Goal: Task Accomplishment & Management: Use online tool/utility

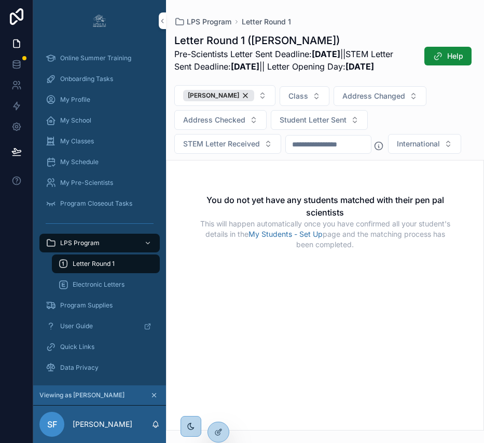
click at [0, 0] on icon at bounding box center [0, 0] width 0 height 0
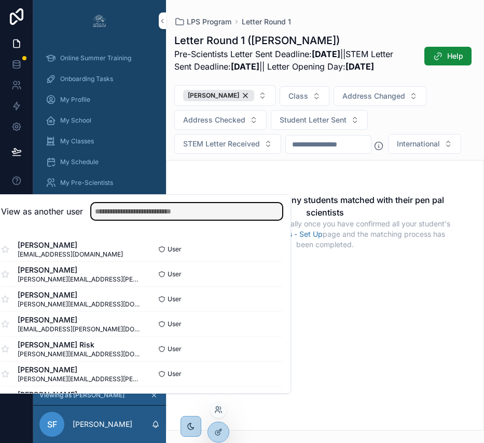
click at [191, 220] on input "text" at bounding box center [186, 211] width 191 height 17
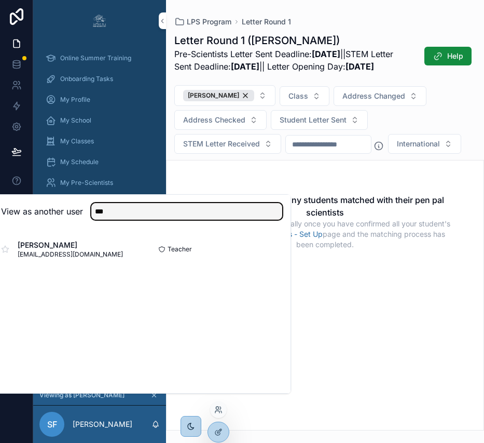
type input "***"
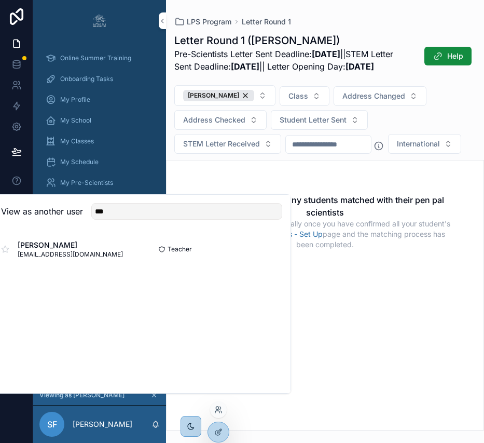
click at [0, 0] on button "Select" at bounding box center [0, 0] width 0 height 0
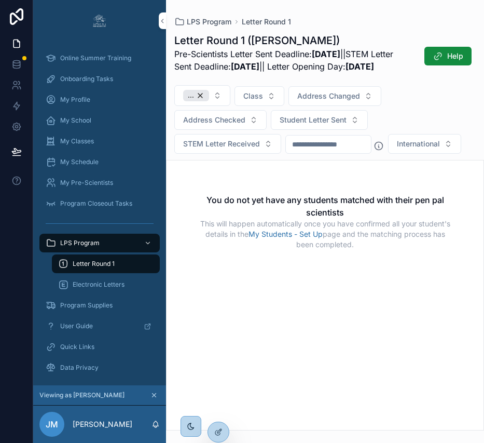
click at [80, 141] on span "My Classes" at bounding box center [77, 141] width 34 height 8
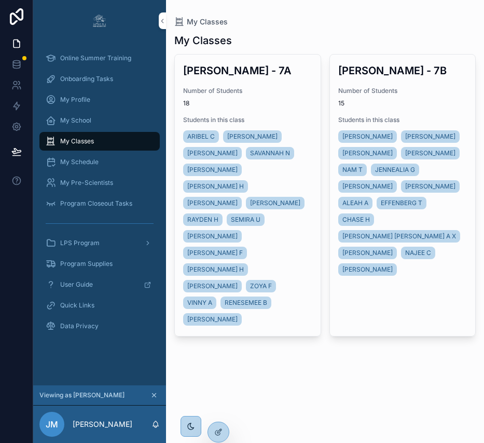
click at [275, 85] on div "[PERSON_NAME] - 7A Number of Students 18 Students in this class [PERSON_NAME] […" at bounding box center [248, 195] width 146 height 281
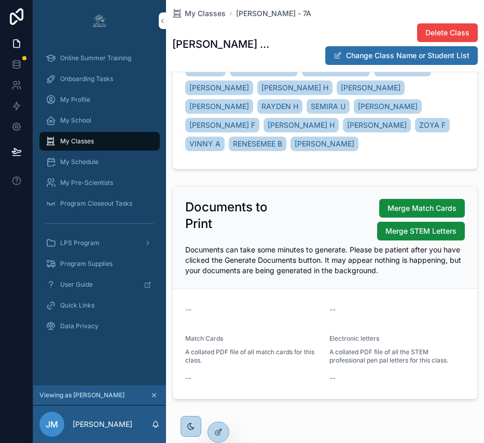
scroll to position [178, 0]
click at [400, 202] on span "Merge Match Cards" at bounding box center [422, 207] width 69 height 10
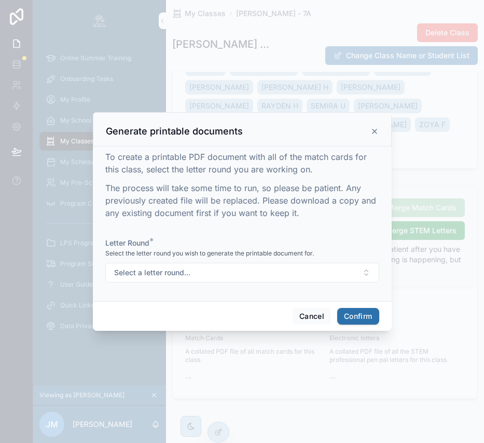
click at [349, 282] on button "Select a letter round..." at bounding box center [242, 273] width 274 height 20
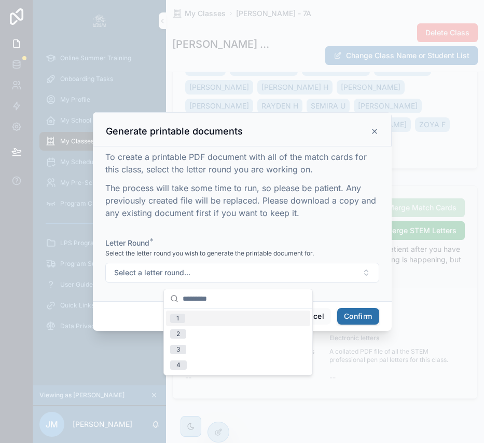
click at [238, 320] on div "1" at bounding box center [238, 318] width 144 height 16
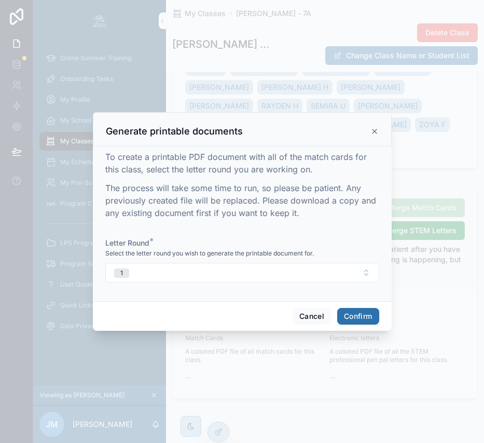
click at [349, 317] on button "Confirm" at bounding box center [358, 316] width 42 height 17
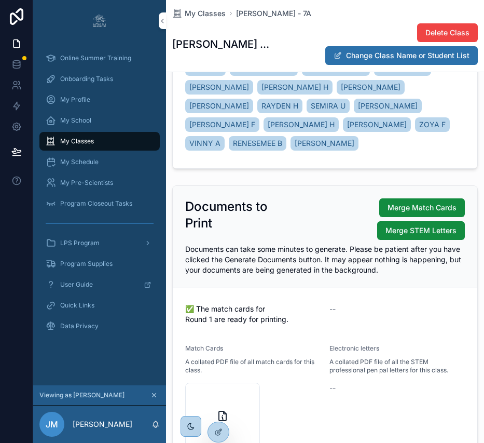
click at [0, 0] on icon "scrollable content" at bounding box center [0, 0] width 0 height 0
click at [388, 13] on div "My Classes [PERSON_NAME] - 7A" at bounding box center [325, 13] width 306 height 10
click at [211, 15] on span "My Classes" at bounding box center [205, 13] width 41 height 10
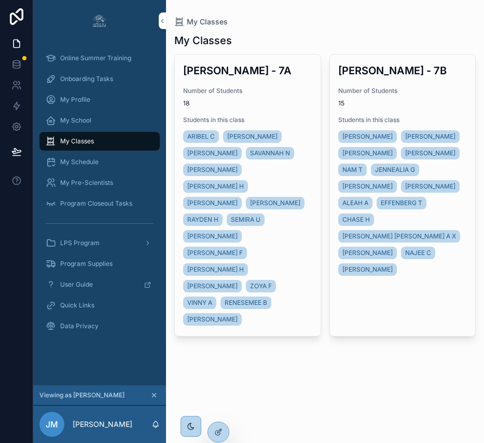
click at [439, 91] on span "Number of Students" at bounding box center [402, 91] width 129 height 8
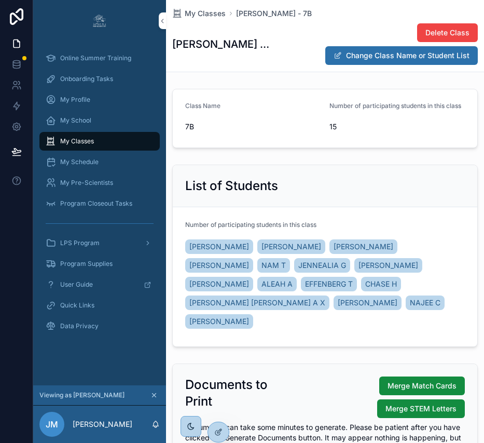
click at [420, 381] on span "Merge Match Cards" at bounding box center [422, 386] width 69 height 10
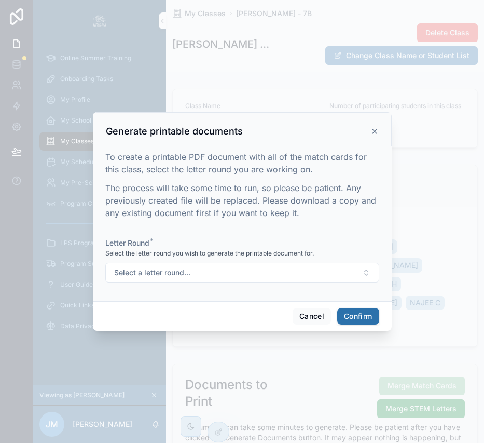
click at [239, 268] on button "Select a letter round..." at bounding box center [242, 273] width 274 height 20
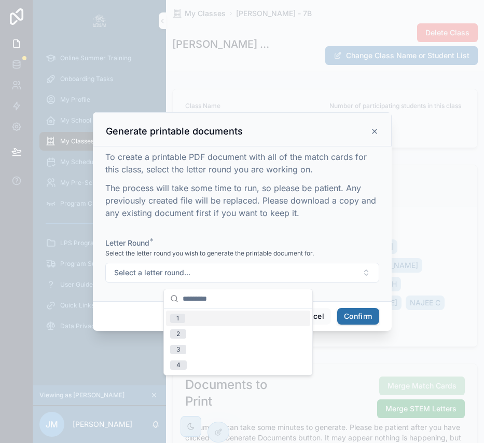
click at [184, 315] on span "1" at bounding box center [177, 318] width 15 height 9
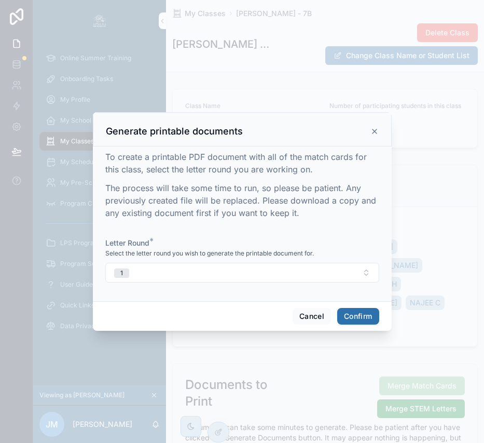
click at [364, 315] on button "Confirm" at bounding box center [358, 316] width 42 height 17
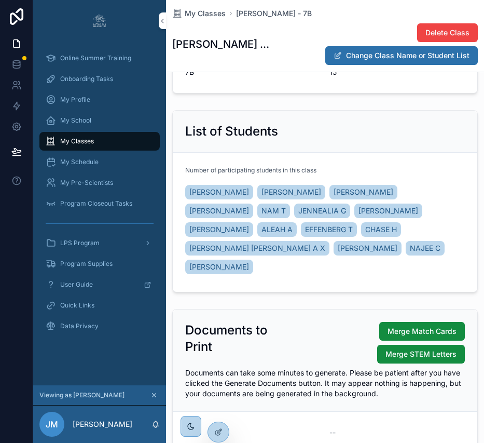
scroll to position [159, 0]
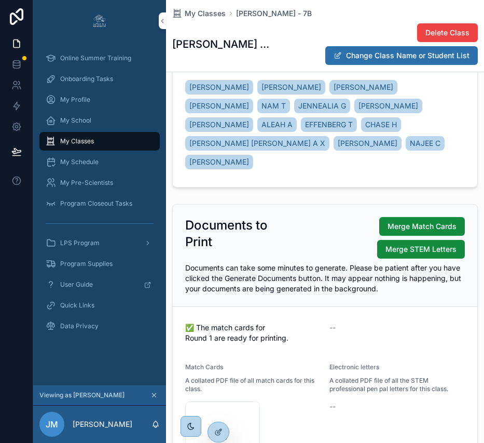
click at [0, 0] on icon "scrollable content" at bounding box center [0, 0] width 0 height 0
click at [0, 0] on icon at bounding box center [0, 0] width 0 height 0
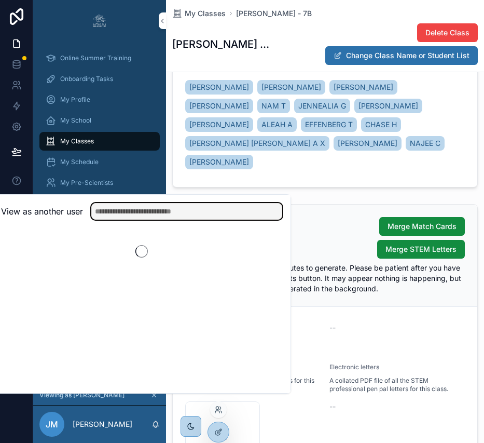
click at [220, 213] on input "text" at bounding box center [186, 211] width 191 height 17
type input "*****"
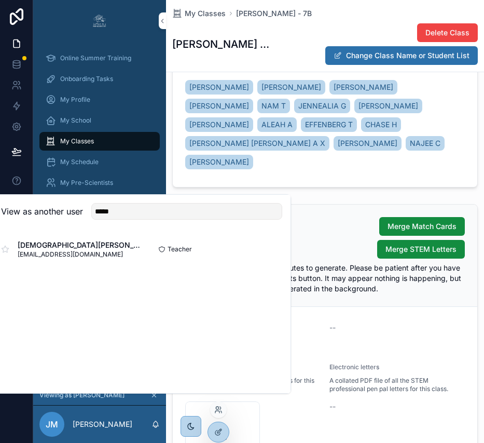
click at [0, 0] on button "Select" at bounding box center [0, 0] width 0 height 0
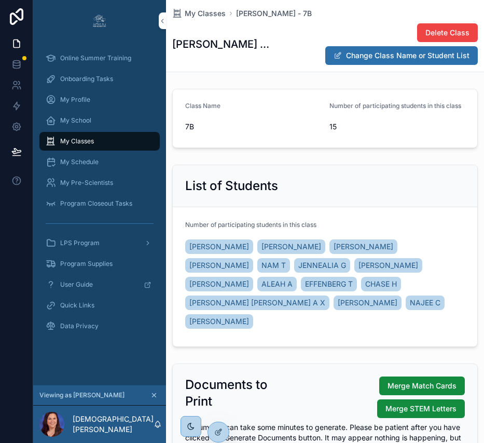
click at [89, 142] on span "My Classes" at bounding box center [77, 141] width 34 height 8
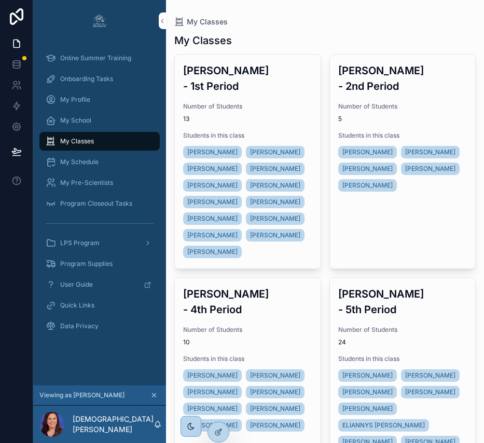
click at [283, 102] on span "Number of Students" at bounding box center [247, 106] width 129 height 8
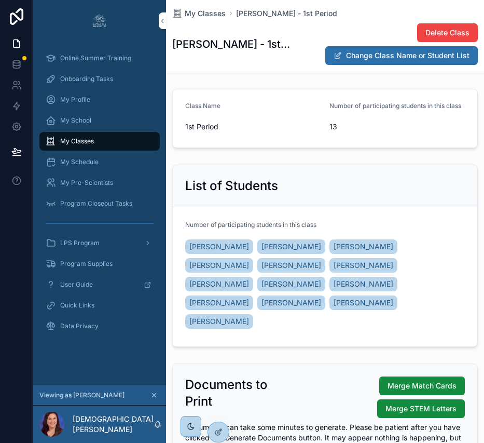
scroll to position [178, 0]
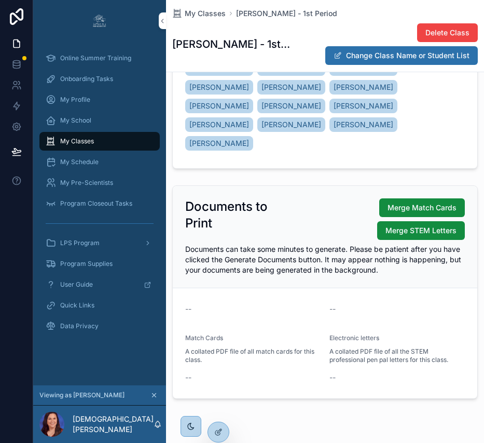
click at [406, 202] on span "Merge Match Cards" at bounding box center [422, 207] width 69 height 10
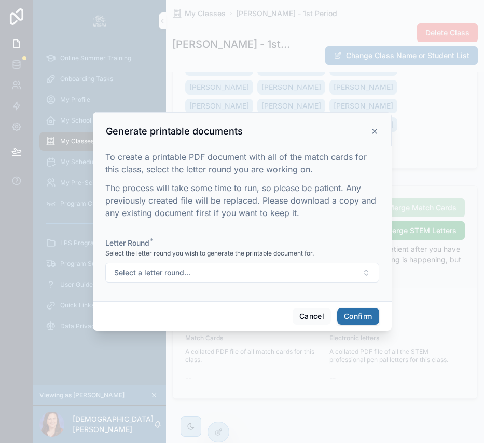
click at [341, 275] on button "Select a letter round..." at bounding box center [242, 273] width 274 height 20
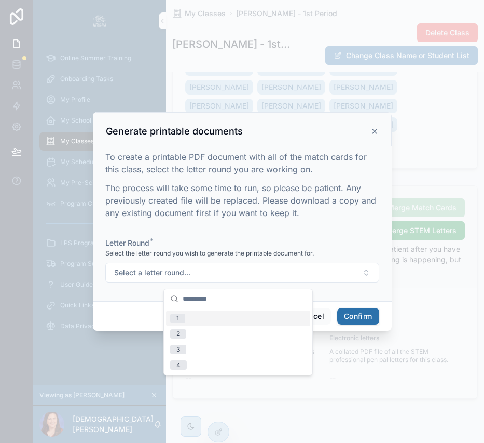
click at [182, 318] on span "1" at bounding box center [177, 318] width 15 height 9
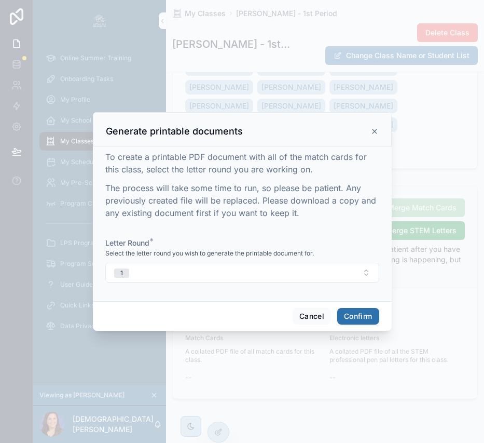
click at [350, 317] on button "Confirm" at bounding box center [358, 316] width 42 height 17
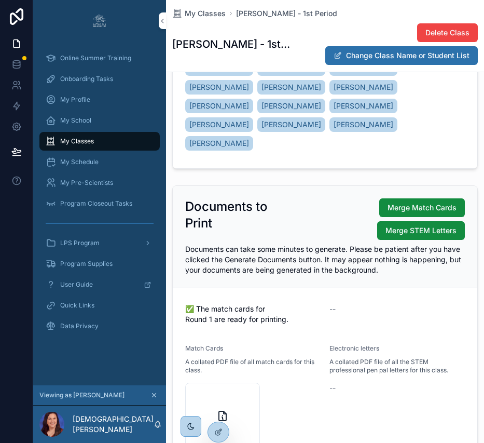
click at [0, 0] on icon "scrollable content" at bounding box center [0, 0] width 0 height 0
click at [373, 23] on div "Delete Class Change Class Name or Student List" at bounding box center [384, 44] width 187 height 43
click at [213, 12] on span "My Classes" at bounding box center [205, 13] width 41 height 10
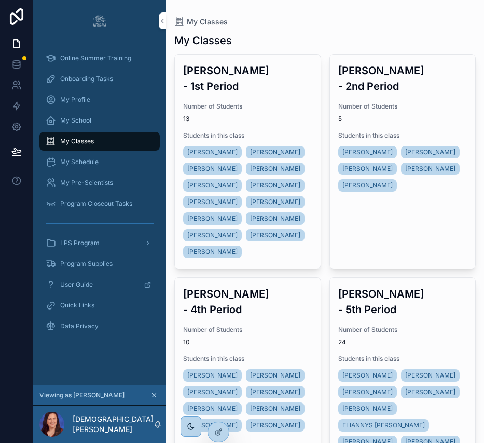
click at [422, 144] on div "GABRIELA DAVIS LILLIAN CULLIVER SHEDRICK TAYLOR DANIEL STEWART BENJAMIN STRINGF…" at bounding box center [402, 169] width 129 height 50
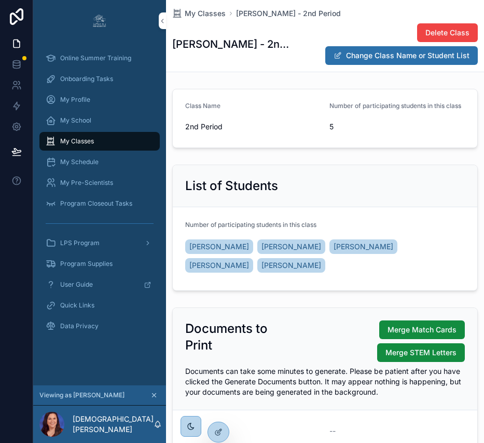
click at [393, 328] on span "Merge Match Cards" at bounding box center [422, 329] width 69 height 10
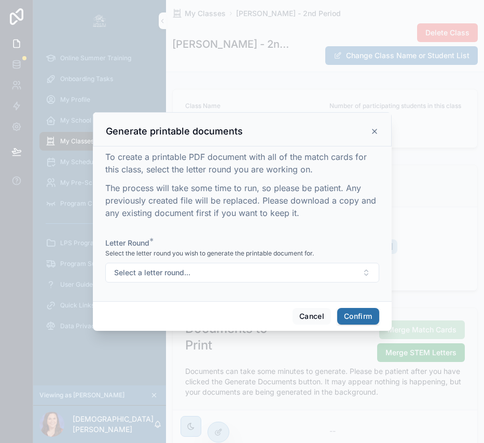
click at [272, 278] on button "Select a letter round..." at bounding box center [242, 273] width 274 height 20
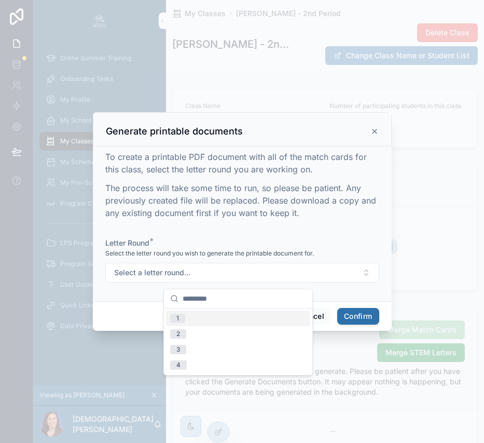
click at [235, 317] on div "1" at bounding box center [238, 318] width 144 height 16
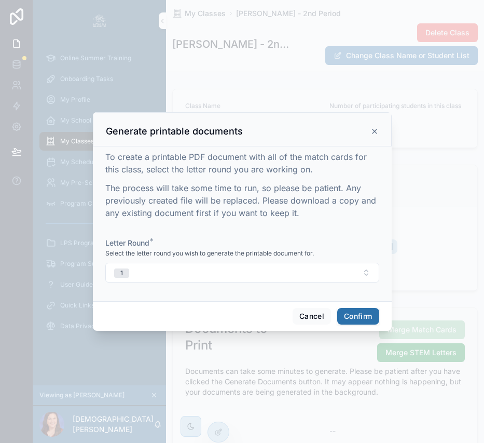
click at [354, 317] on button "Confirm" at bounding box center [358, 316] width 42 height 17
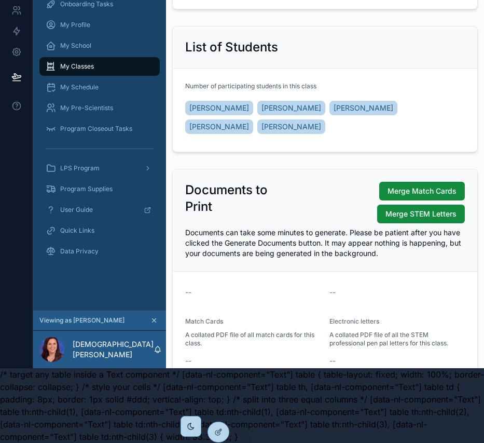
scroll to position [141, 0]
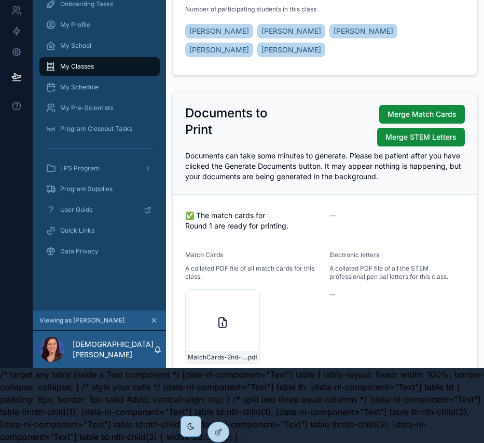
click at [0, 0] on icon "scrollable content" at bounding box center [0, 0] width 0 height 0
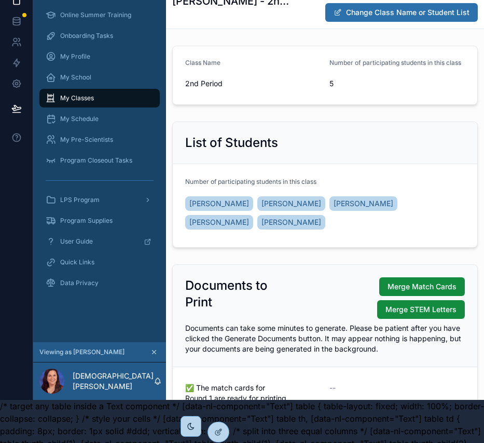
scroll to position [0, 0]
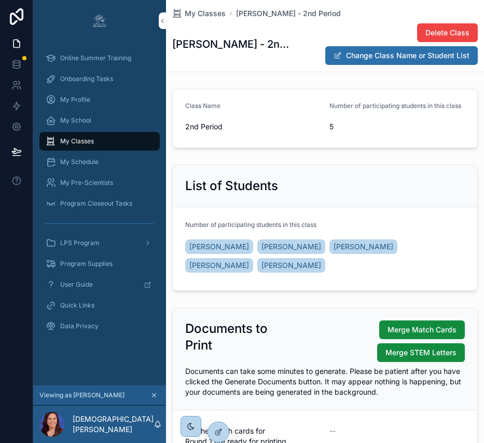
click at [364, 8] on div "My Classes Mrs. James - 2nd Period" at bounding box center [325, 13] width 306 height 10
click at [199, 15] on span "My Classes" at bounding box center [205, 13] width 41 height 10
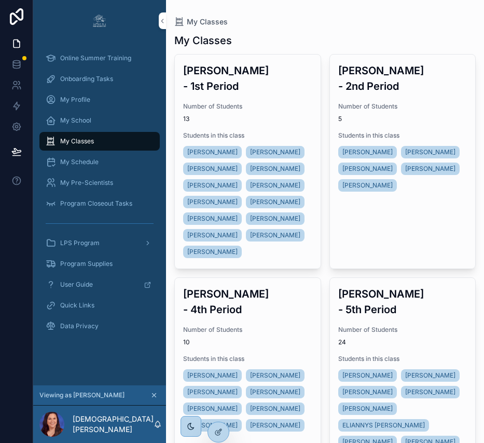
click at [277, 338] on span "10" at bounding box center [247, 342] width 129 height 8
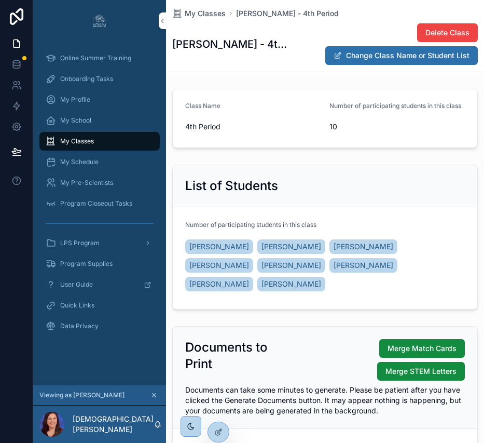
click at [399, 343] on span "Merge Match Cards" at bounding box center [422, 348] width 69 height 10
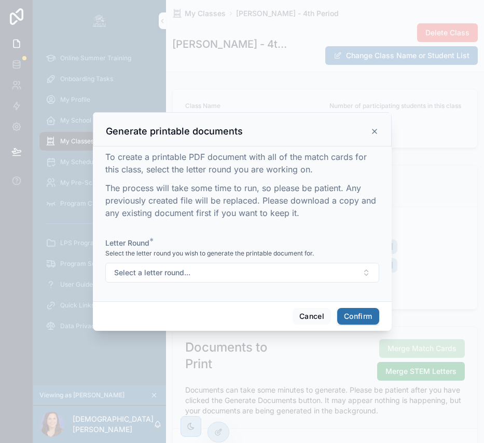
click at [284, 281] on button "Select a letter round..." at bounding box center [242, 273] width 274 height 20
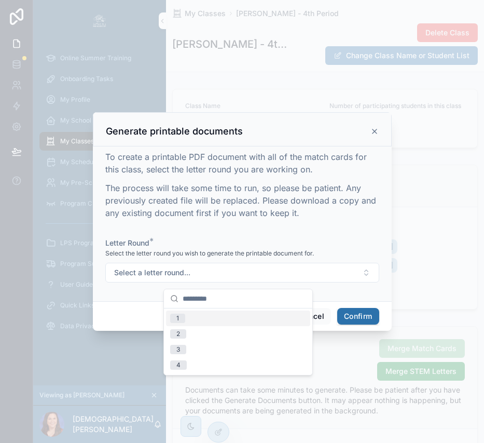
click at [213, 320] on div "1" at bounding box center [238, 318] width 144 height 16
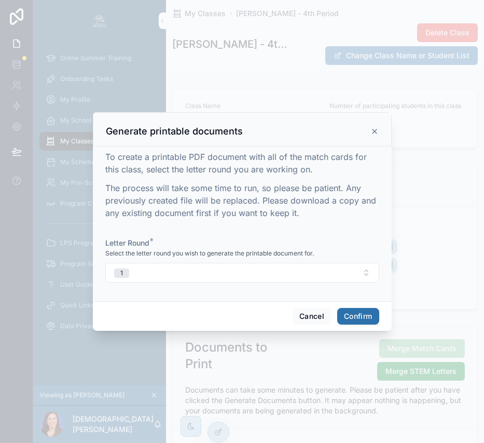
click at [361, 319] on button "Confirm" at bounding box center [358, 316] width 42 height 17
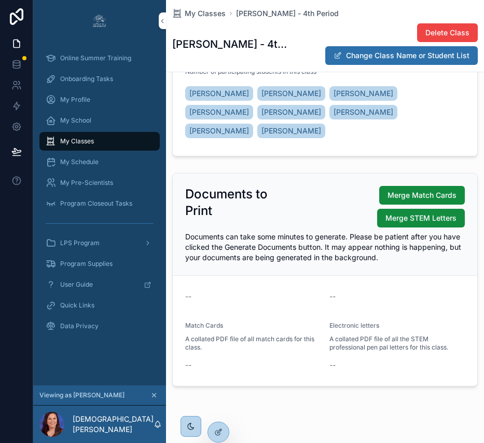
scroll to position [159, 0]
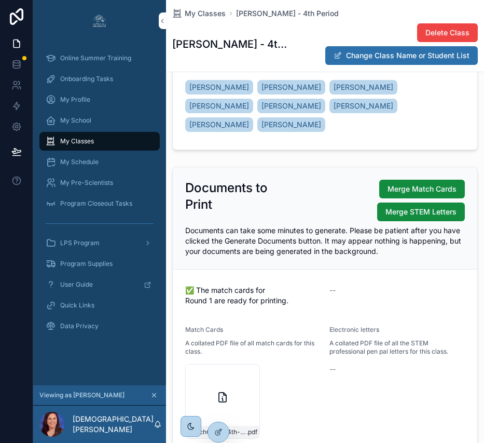
click at [0, 0] on icon "scrollable content" at bounding box center [0, 0] width 0 height 0
click at [173, 25] on div "Mrs. James - 4th Period Delete Class Change Class Name or Student List" at bounding box center [325, 44] width 306 height 43
click at [198, 13] on span "My Classes" at bounding box center [205, 13] width 41 height 10
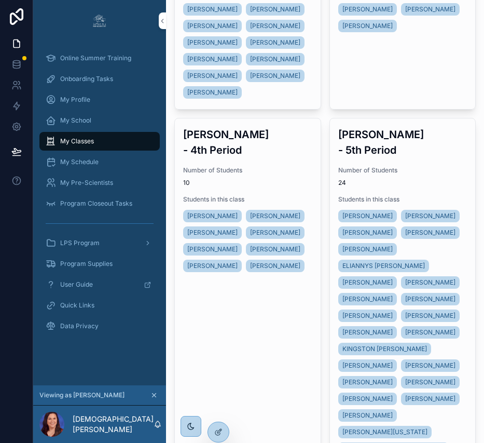
click at [424, 166] on div "Number of Students 24" at bounding box center [402, 176] width 129 height 21
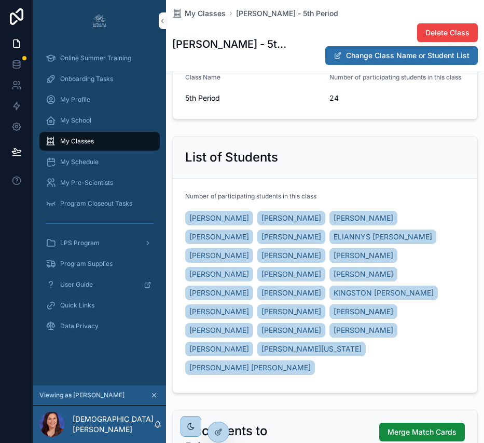
scroll to position [90, 0]
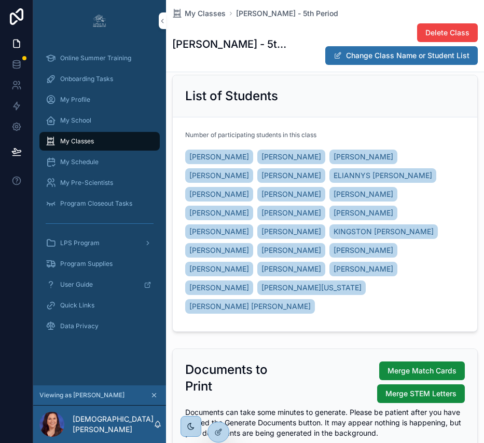
click at [397, 365] on span "Merge Match Cards" at bounding box center [422, 370] width 69 height 10
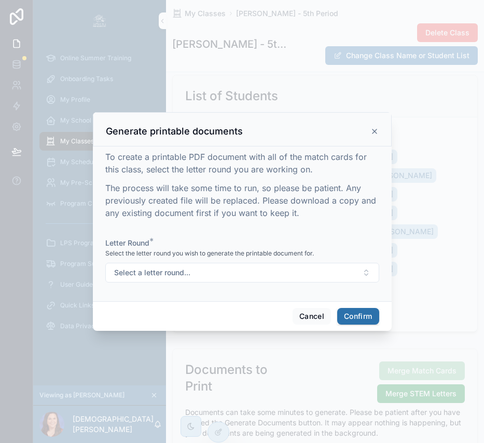
click at [350, 394] on div at bounding box center [242, 221] width 484 height 443
click at [336, 270] on button "Select a letter round..." at bounding box center [242, 273] width 274 height 20
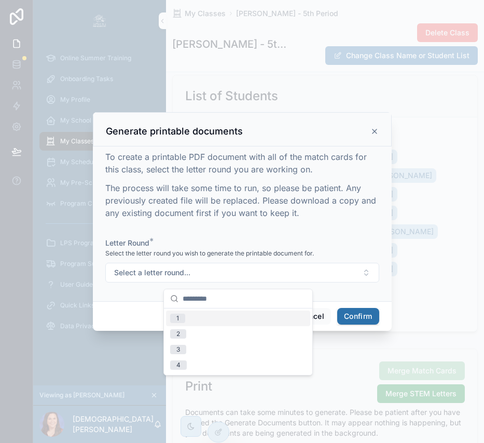
click at [242, 313] on div "1" at bounding box center [238, 318] width 144 height 16
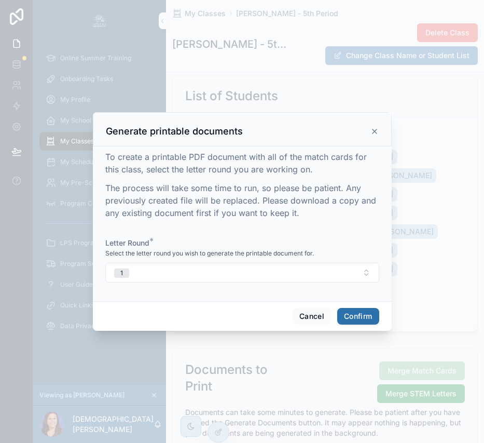
click at [351, 323] on button "Confirm" at bounding box center [358, 316] width 42 height 17
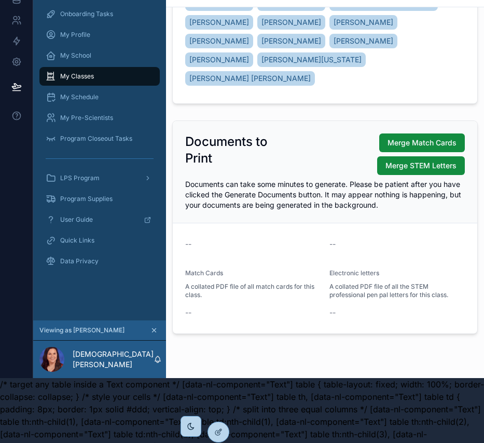
scroll to position [75, 0]
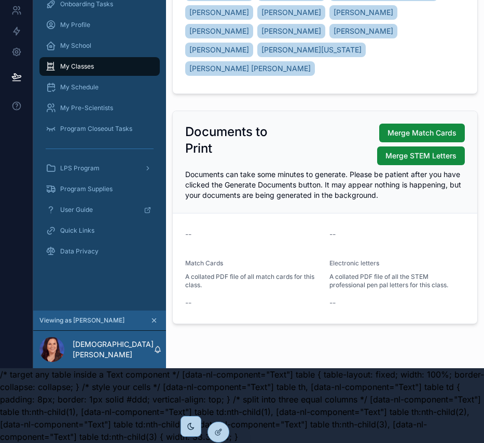
click at [439, 128] on span "Merge Match Cards" at bounding box center [422, 133] width 69 height 10
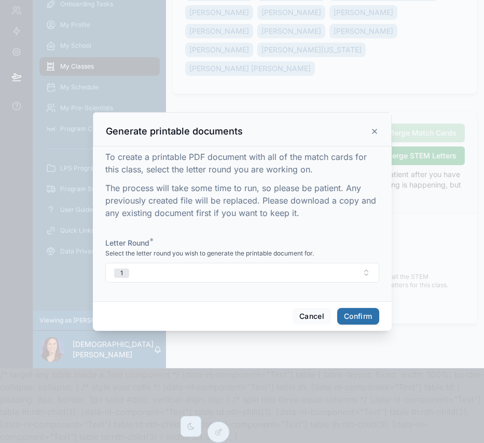
click at [361, 320] on button "Confirm" at bounding box center [358, 316] width 42 height 17
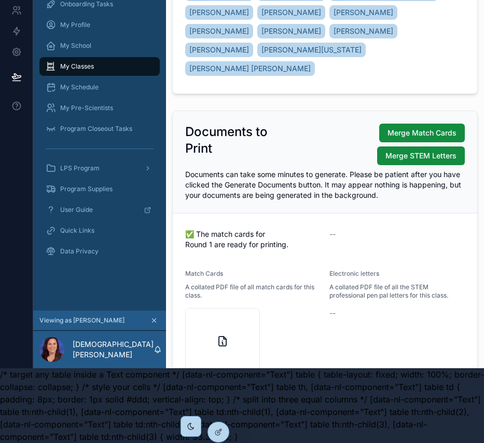
click at [0, 0] on icon "scrollable content" at bounding box center [0, 0] width 0 height 0
